Goal: Task Accomplishment & Management: Complete application form

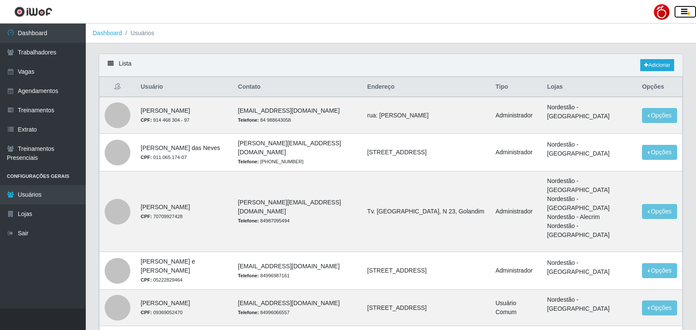
click at [685, 15] on icon "button" at bounding box center [684, 12] width 6 height 8
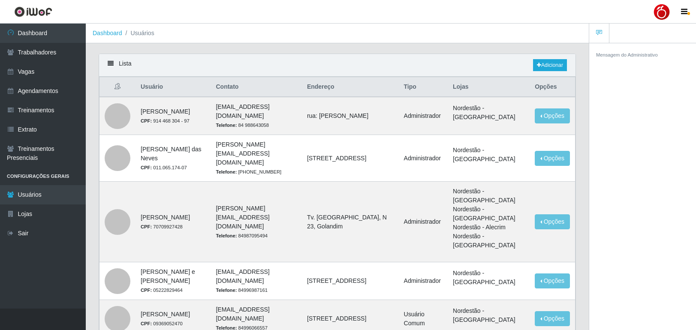
click at [665, 14] on div at bounding box center [661, 11] width 17 height 17
click at [637, 66] on button "Sair" at bounding box center [645, 67] width 77 height 18
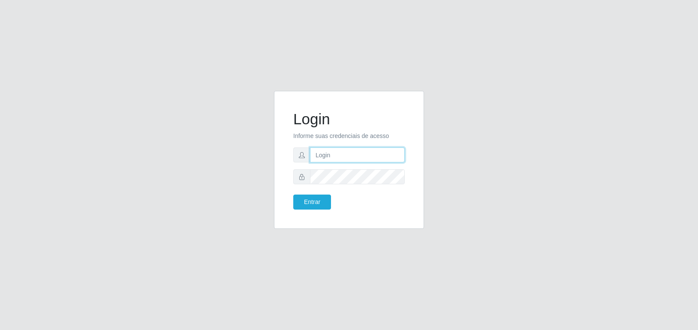
click at [341, 156] on input "text" at bounding box center [357, 155] width 95 height 15
type input "M"
type input "[EMAIL_ADDRESS][DOMAIN_NAME]"
click at [293, 195] on button "Entrar" at bounding box center [312, 202] width 38 height 15
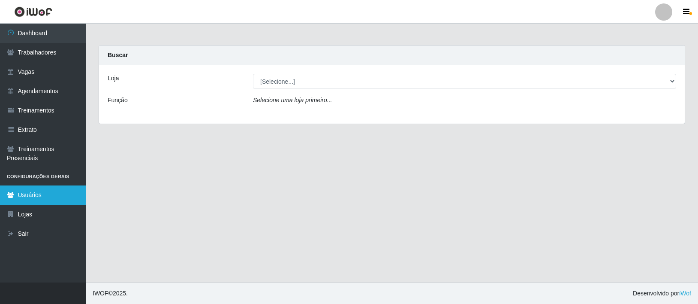
click at [39, 196] on link "Usuários" at bounding box center [43, 194] width 86 height 19
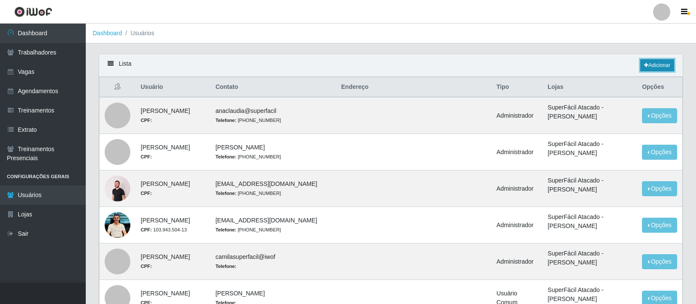
click at [648, 64] on link "Adicionar" at bounding box center [657, 65] width 34 height 12
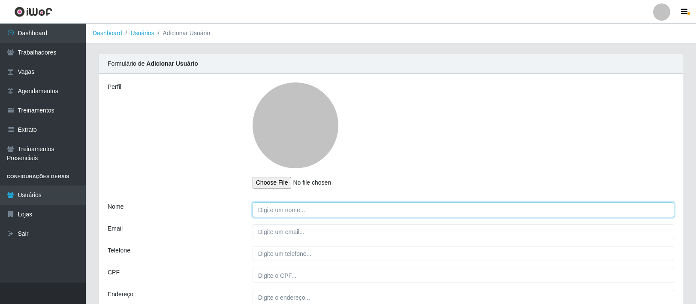
click at [291, 210] on input "Nome" at bounding box center [464, 209] width 422 height 15
type input "[PERSON_NAME] [PERSON_NAME]"
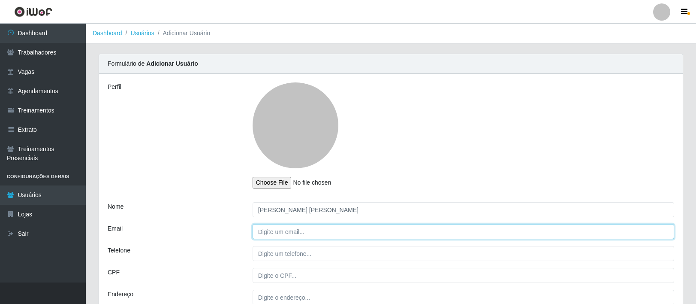
click at [282, 236] on input "Email" at bounding box center [464, 231] width 422 height 15
click at [335, 231] on input "[EMAIL_ADDRESS][DOMAIN_NAME]" at bounding box center [464, 231] width 422 height 15
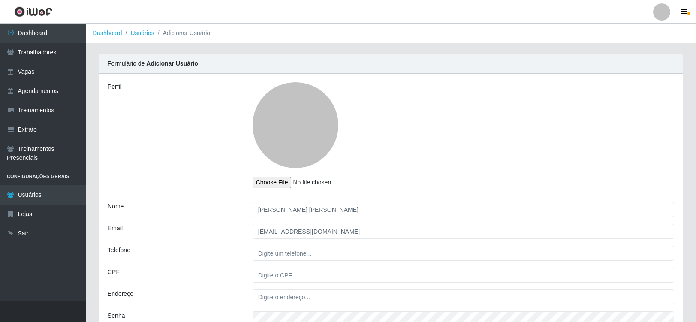
click at [336, 254] on div "Perfil Nome [PERSON_NAME] [PERSON_NAME] [PERSON_NAME][EMAIL_ADDRESS][DOMAIN_NAM…" at bounding box center [391, 250] width 584 height 353
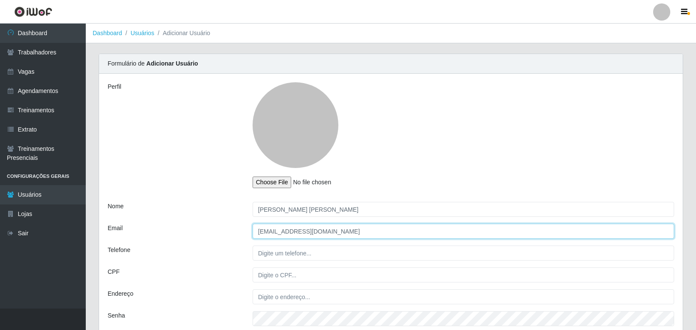
click at [336, 234] on input "[EMAIL_ADDRESS][DOMAIN_NAME]" at bounding box center [464, 231] width 422 height 15
type input "[EMAIL_ADDRESS][DOMAIN_NAME]"
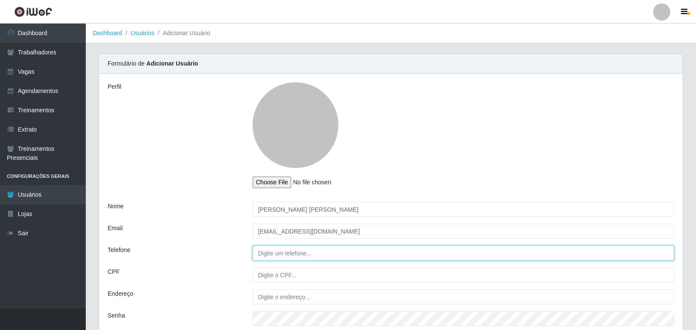
click at [304, 254] on input "Telefone" at bounding box center [464, 253] width 422 height 15
type input "84988638262"
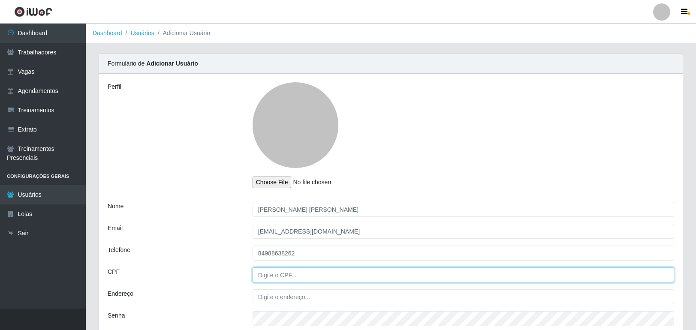
click at [287, 276] on input "CPF" at bounding box center [464, 275] width 422 height 15
type input "14465883781"
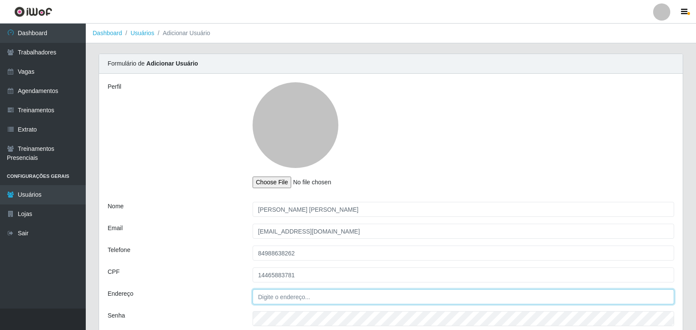
click at [286, 294] on input "Endereço" at bounding box center [464, 297] width 422 height 15
type input "[STREET_ADDRESS][PERSON_NAME]"
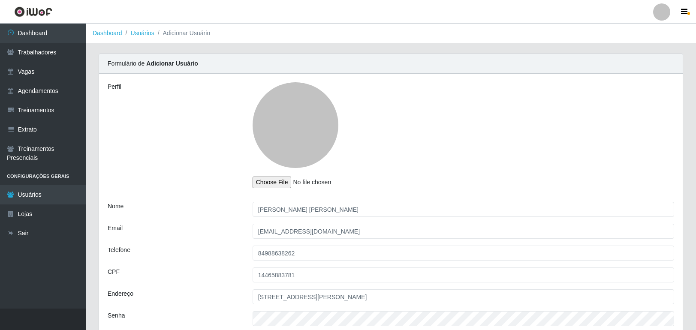
click at [244, 289] on div "Perfil Nome [PERSON_NAME] [PERSON_NAME] [PERSON_NAME][EMAIL_ADDRESS][DOMAIN_NAM…" at bounding box center [391, 250] width 584 height 353
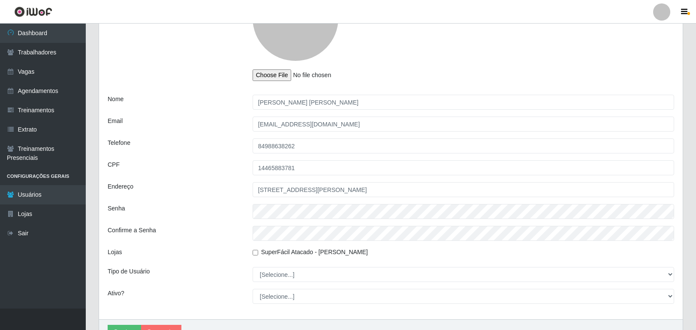
scroll to position [129, 0]
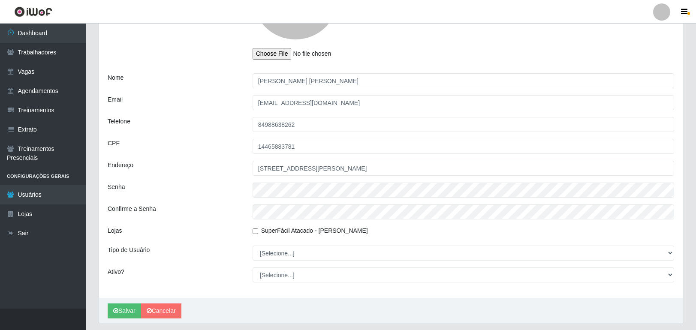
click at [255, 232] on input "SuperFácil Atacado - [PERSON_NAME]" at bounding box center [256, 232] width 6 height 6
checkbox input "true"
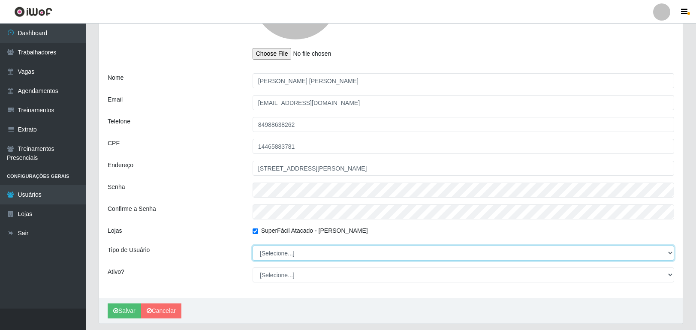
click at [270, 251] on select "[Selecione...] Administrador Usuário Comum" at bounding box center [464, 253] width 422 height 15
select select "1"
click at [253, 246] on select "[Selecione...] Administrador Usuário Comum" at bounding box center [464, 253] width 422 height 15
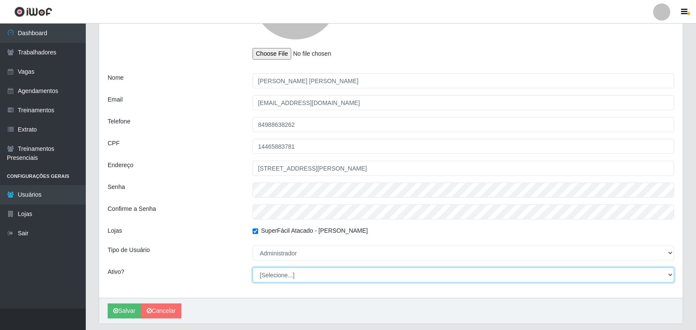
click at [290, 278] on select "[Selecione...] Não Sim" at bounding box center [464, 275] width 422 height 15
select select "1"
click at [253, 268] on select "[Selecione...] Não Sim" at bounding box center [464, 275] width 422 height 15
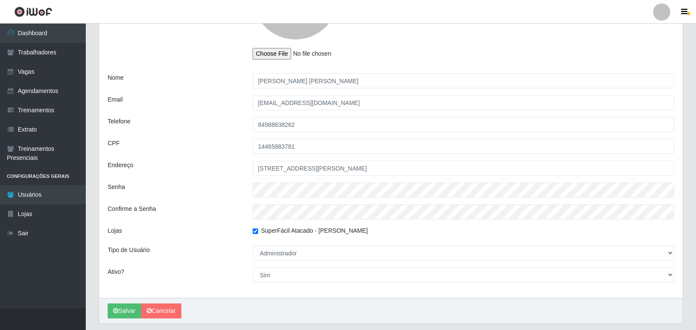
click at [233, 263] on div "Perfil Nome [PERSON_NAME] [PERSON_NAME] [PERSON_NAME][EMAIL_ADDRESS][DOMAIN_NAM…" at bounding box center [391, 121] width 584 height 353
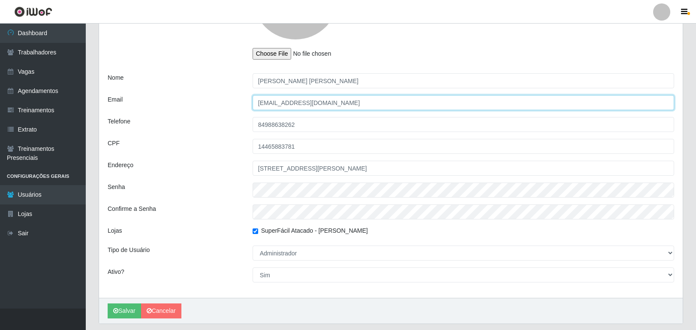
drag, startPoint x: 374, startPoint y: 103, endPoint x: 195, endPoint y: 102, distance: 179.3
click at [225, 99] on div "Email [PERSON_NAME][EMAIL_ADDRESS][DOMAIN_NAME]" at bounding box center [391, 102] width 580 height 15
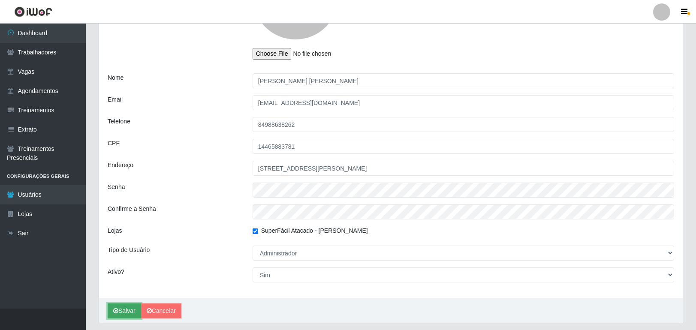
click at [124, 311] on button "Salvar" at bounding box center [124, 311] width 33 height 15
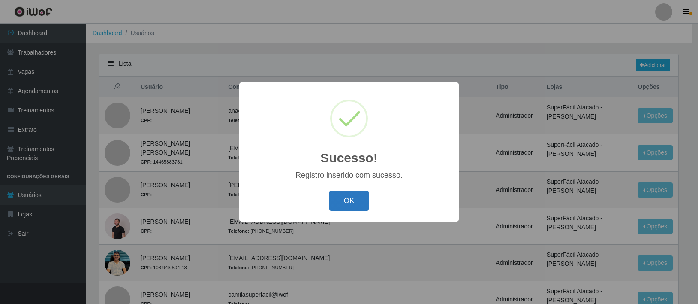
click at [338, 202] on button "OK" at bounding box center [349, 200] width 40 height 20
